Goal: Information Seeking & Learning: Learn about a topic

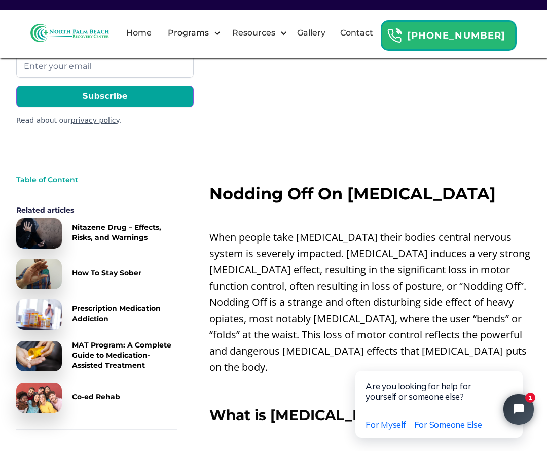
scroll to position [304, 0]
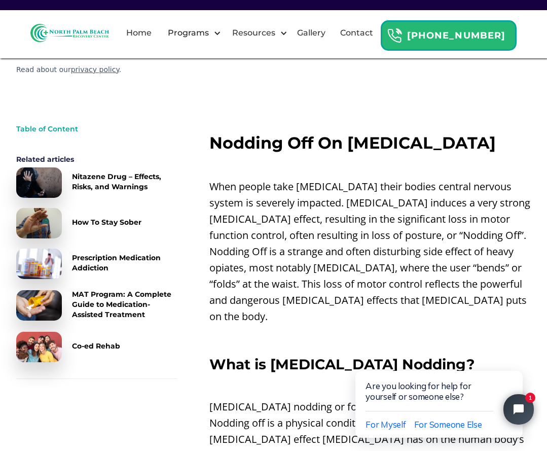
click at [530, 243] on p "When people take [MEDICAL_DATA] their bodies central nervous system is severely…" at bounding box center [369, 251] width 321 height 146
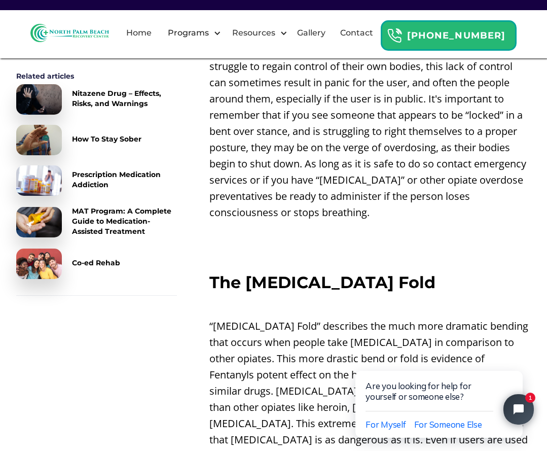
scroll to position [1318, 0]
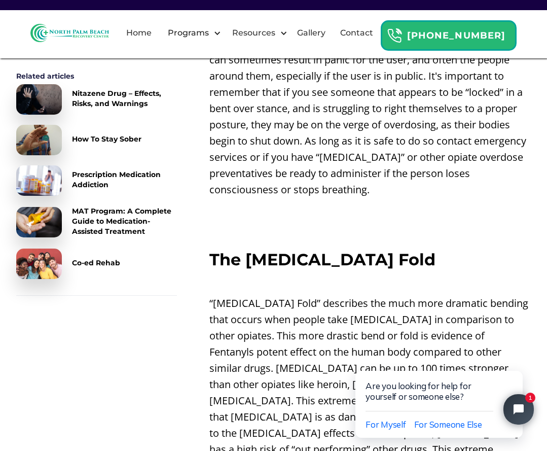
click at [318, 295] on p "“[MEDICAL_DATA] Fold” describes the much more dramatic bending that occurs when…" at bounding box center [369, 392] width 321 height 195
click at [365, 295] on p "“[MEDICAL_DATA] Fold” describes the much more dramatic bending that occurs when…" at bounding box center [369, 392] width 321 height 195
click at [408, 295] on p "“[MEDICAL_DATA] Fold” describes the much more dramatic bending that occurs when…" at bounding box center [369, 392] width 321 height 195
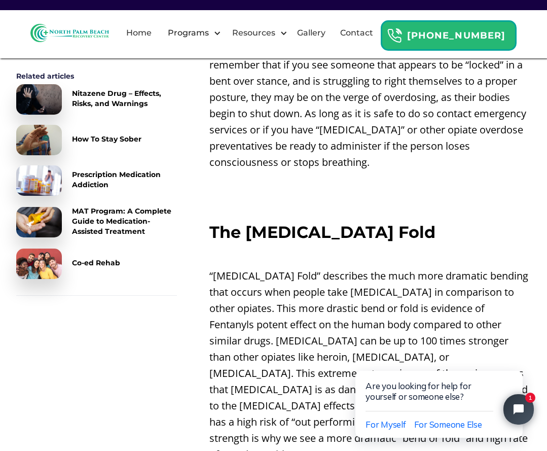
scroll to position [1369, 0]
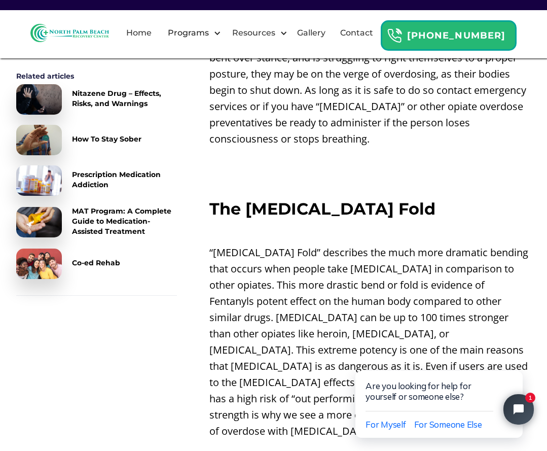
click at [289, 250] on p "“[MEDICAL_DATA] Fold” describes the much more dramatic bending that occurs when…" at bounding box center [369, 341] width 321 height 195
click at [270, 259] on p "“[MEDICAL_DATA] Fold” describes the much more dramatic bending that occurs when…" at bounding box center [369, 341] width 321 height 195
click at [290, 273] on p "“[MEDICAL_DATA] Fold” describes the much more dramatic bending that occurs when…" at bounding box center [369, 341] width 321 height 195
click at [322, 273] on p "“[MEDICAL_DATA] Fold” describes the much more dramatic bending that occurs when…" at bounding box center [369, 341] width 321 height 195
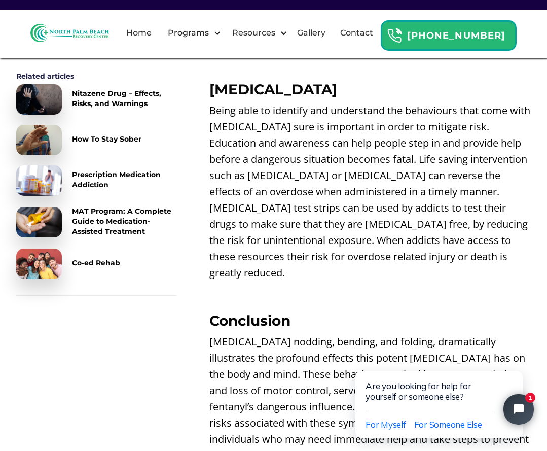
scroll to position [2457, 0]
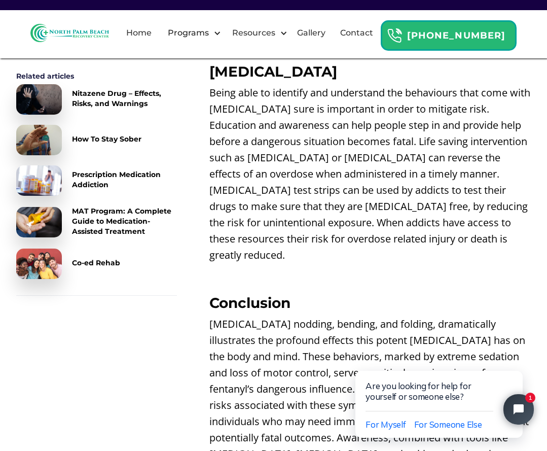
click at [446, 316] on p "[MEDICAL_DATA] nodding, bending, and folding, dramatically illustrates the prof…" at bounding box center [369, 405] width 321 height 178
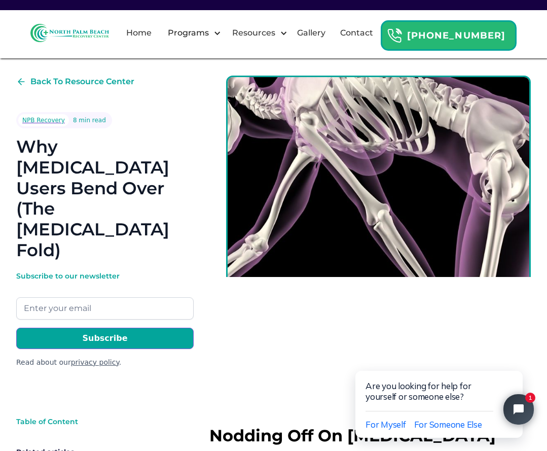
scroll to position [0, 0]
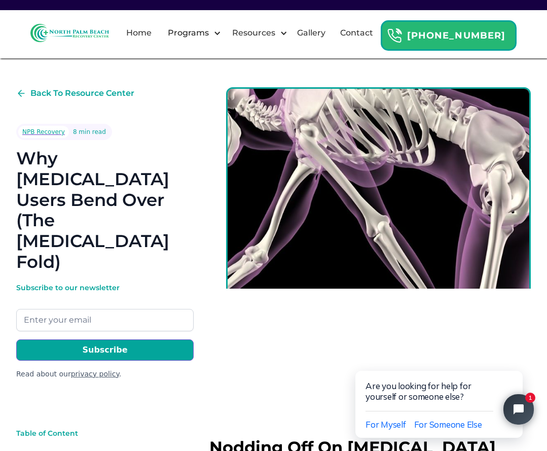
click at [182, 105] on div "Back To Resource Center NPB Recovery 8 min read Why [MEDICAL_DATA] Users Bend O…" at bounding box center [104, 233] width 177 height 292
click at [273, 312] on div "Back To Resource Center NPB Recovery 8 min read Why [MEDICAL_DATA] Users Bend O…" at bounding box center [273, 233] width 515 height 292
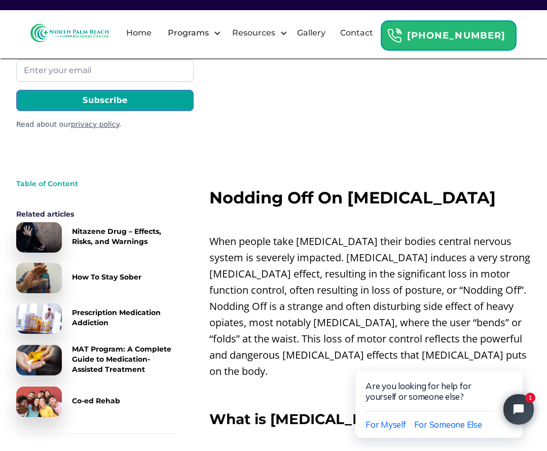
scroll to position [254, 0]
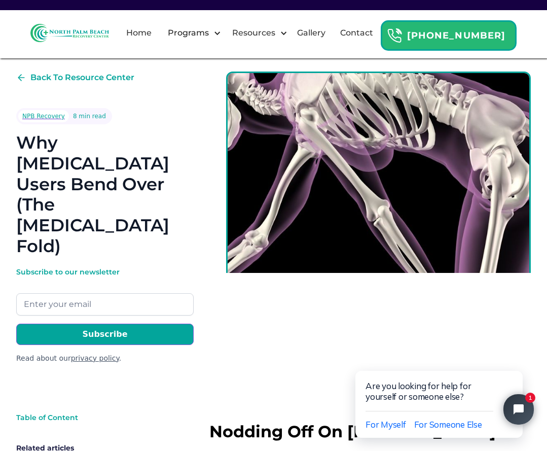
scroll to position [0, 0]
